Goal: Information Seeking & Learning: Find specific fact

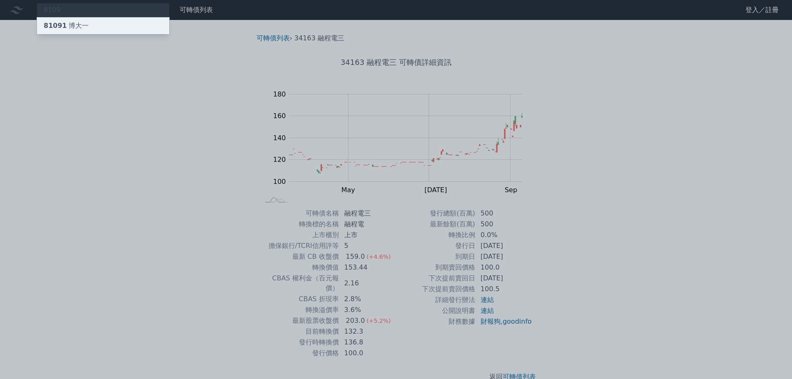
type input "8109"
click at [74, 24] on div "81091 博大一" at bounding box center [66, 26] width 45 height 10
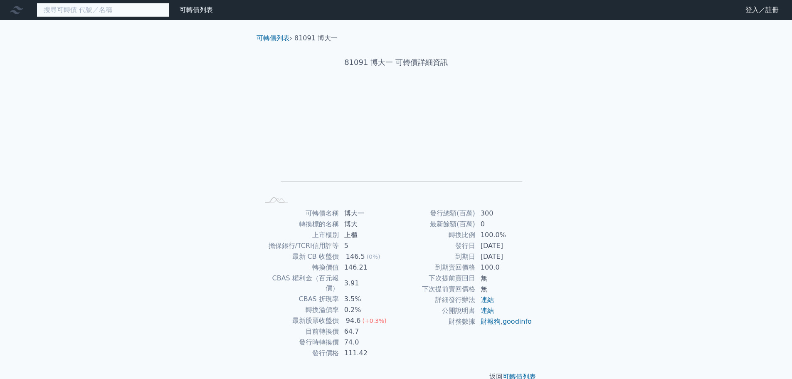
click at [62, 11] on input at bounding box center [103, 10] width 133 height 14
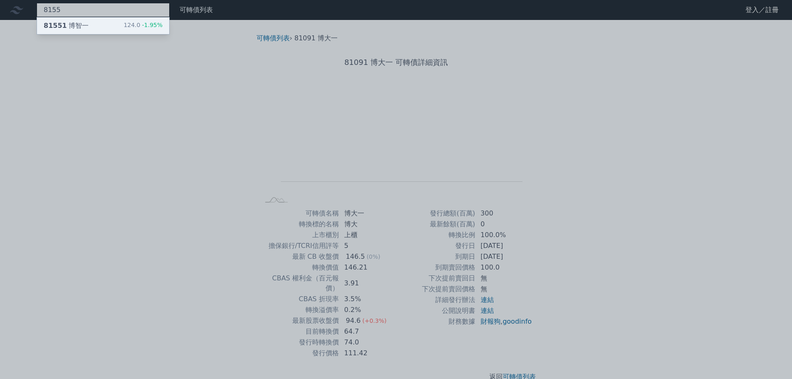
type input "8155"
click at [71, 19] on div "81551 博智一 124.0 -1.95%" at bounding box center [103, 25] width 132 height 17
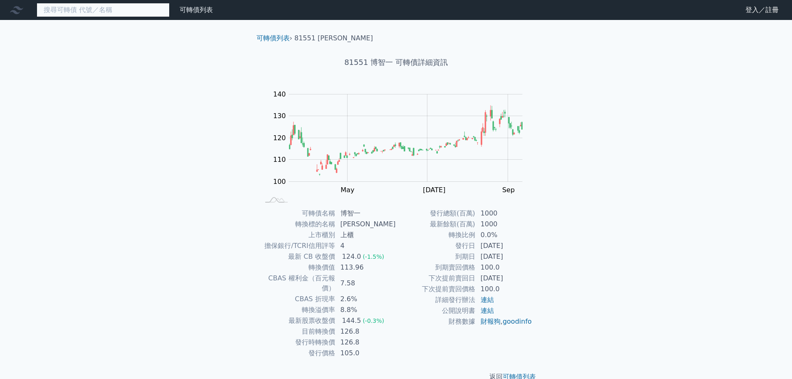
click at [63, 12] on input at bounding box center [103, 10] width 133 height 14
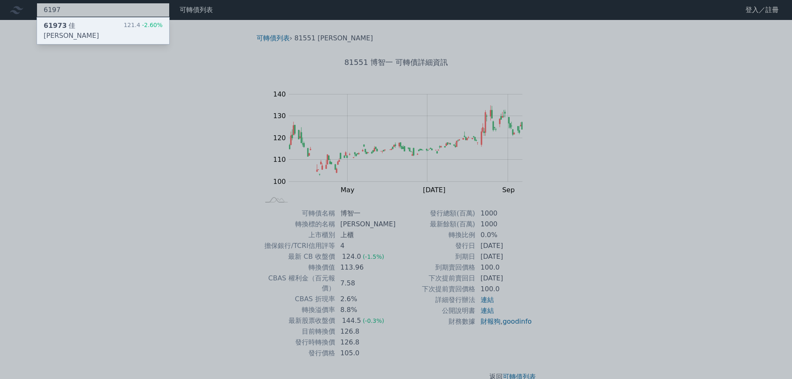
type input "6197"
click at [62, 22] on span "61973" at bounding box center [55, 26] width 23 height 8
